Goal: Task Accomplishment & Management: Use online tool/utility

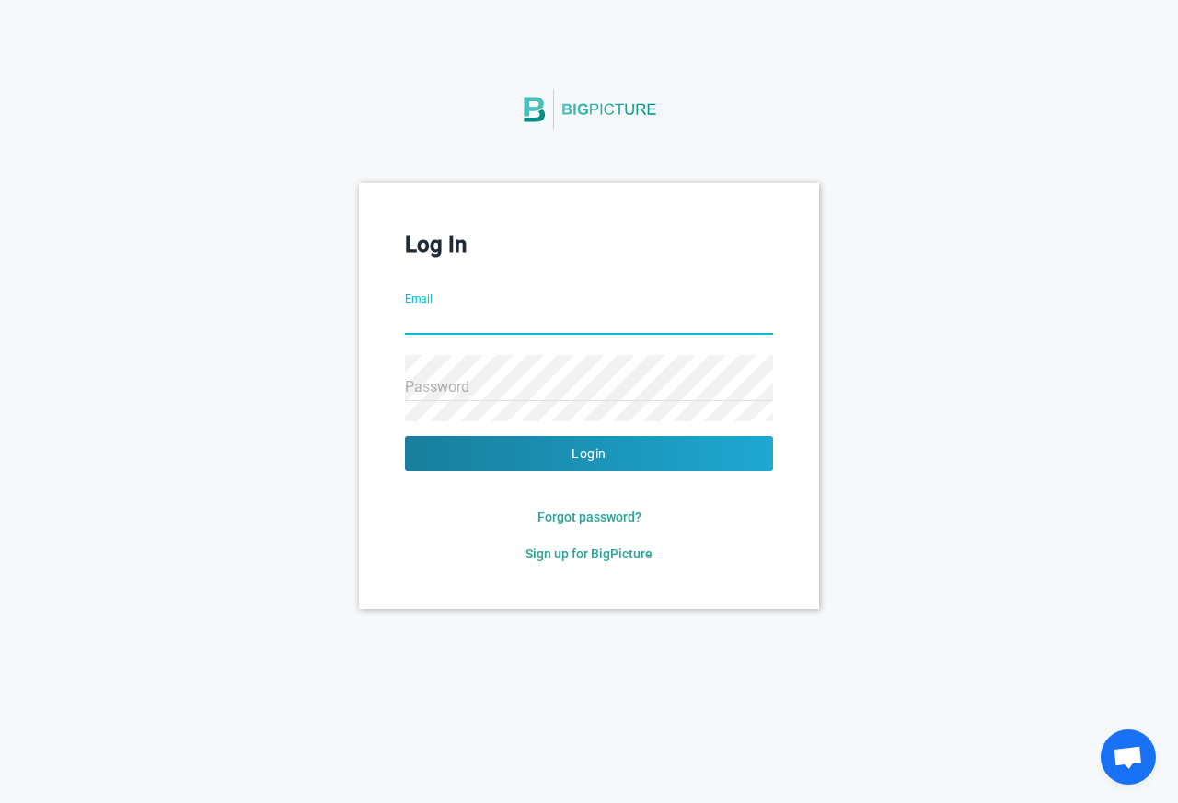
click at [421, 331] on input "Email" at bounding box center [589, 322] width 368 height 66
type input "esosa.orumwese@stu.cu.edu.ng"
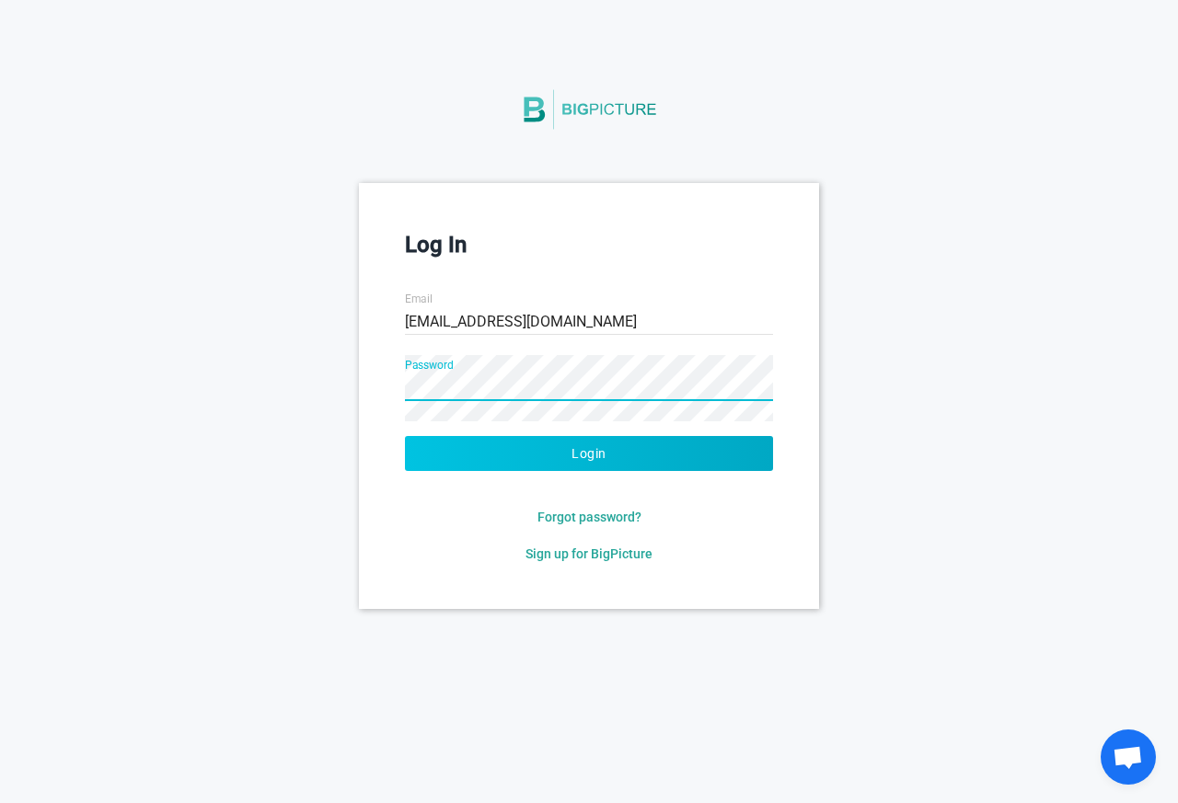
click at [555, 454] on button "Login" at bounding box center [589, 453] width 368 height 35
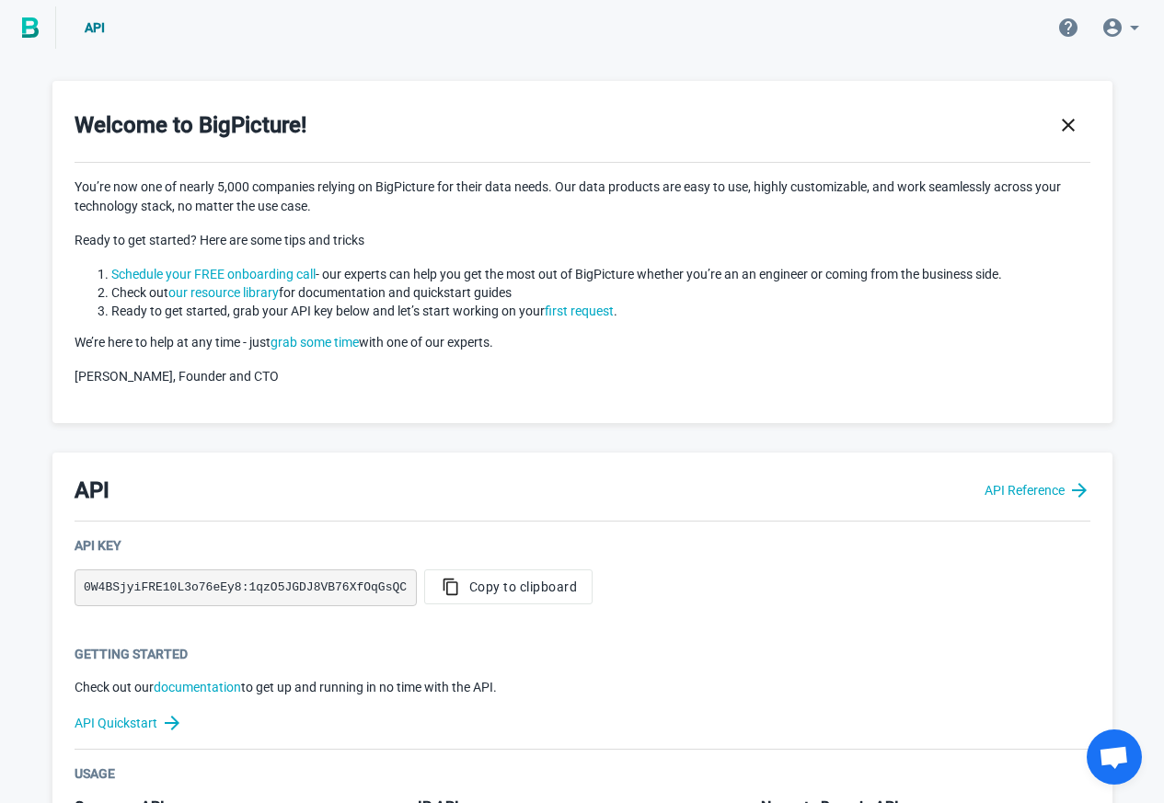
click at [33, 28] on img at bounding box center [30, 27] width 17 height 20
click at [1139, 28] on icon at bounding box center [1134, 28] width 22 height 22
